Goal: Task Accomplishment & Management: Manage account settings

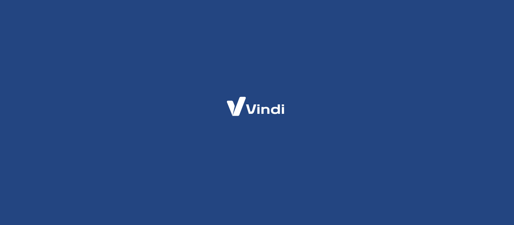
click at [200, 56] on div at bounding box center [257, 112] width 514 height 225
click at [276, 89] on icon at bounding box center [255, 106] width 75 height 35
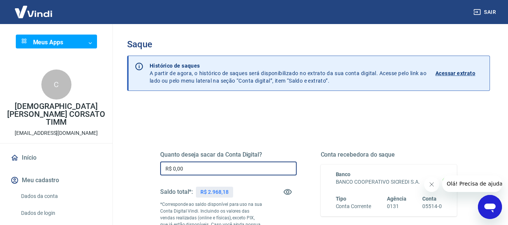
click at [238, 165] on input "R$ 0,00" at bounding box center [228, 169] width 136 height 14
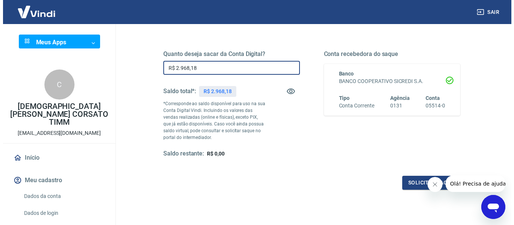
scroll to position [107, 0]
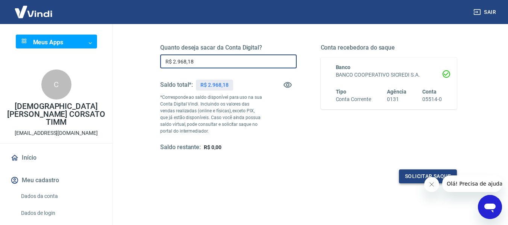
type input "R$ 2.968,18"
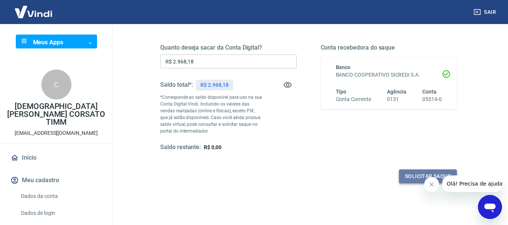
click at [410, 173] on button "Solicitar saque" at bounding box center [428, 177] width 58 height 14
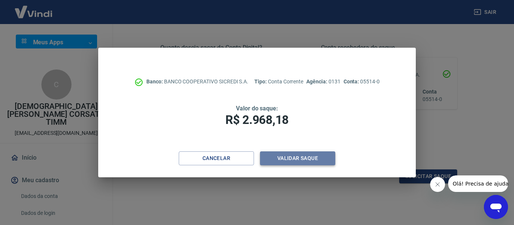
click at [278, 156] on button "Validar saque" at bounding box center [297, 158] width 75 height 14
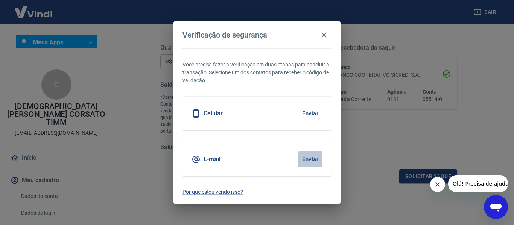
click at [317, 159] on button "Enviar" at bounding box center [310, 159] width 24 height 16
click at [309, 158] on button "Enviar" at bounding box center [310, 159] width 24 height 16
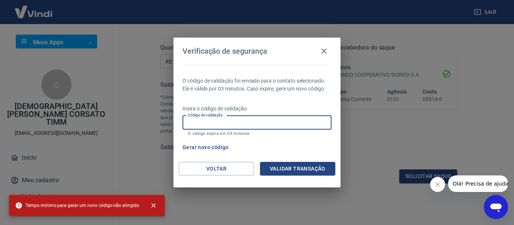
click at [270, 122] on input "Código de validação" at bounding box center [256, 123] width 149 height 14
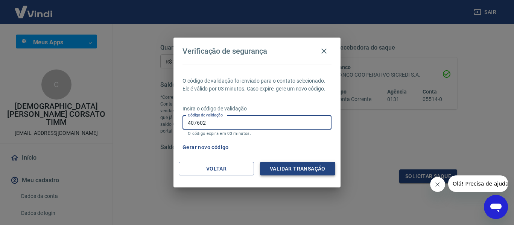
type input "407602"
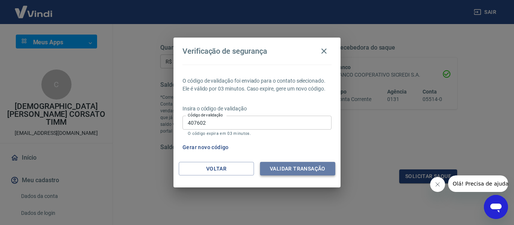
click at [304, 172] on button "Validar transação" at bounding box center [297, 169] width 75 height 14
